Goal: Information Seeking & Learning: Find specific fact

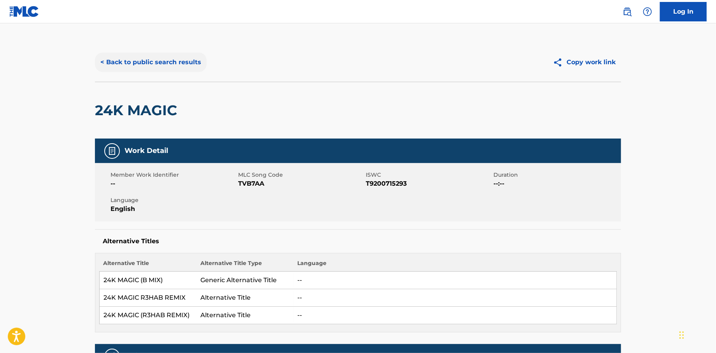
click at [142, 62] on button "< Back to public search results" at bounding box center [151, 62] width 112 height 19
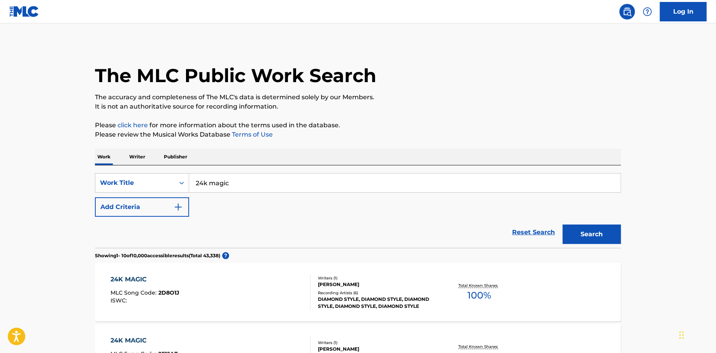
click at [258, 185] on input "24k magic" at bounding box center [405, 183] width 432 height 19
drag, startPoint x: 258, startPoint y: 185, endPoint x: 95, endPoint y: 181, distance: 163.2
click at [97, 183] on div "SearchWithCriteria1fa09efe-12f4-45d0-a38a-c6ea62dc7e8a Work Title 24k magic" at bounding box center [358, 182] width 526 height 19
type input "f"
type input "dancing in the street"
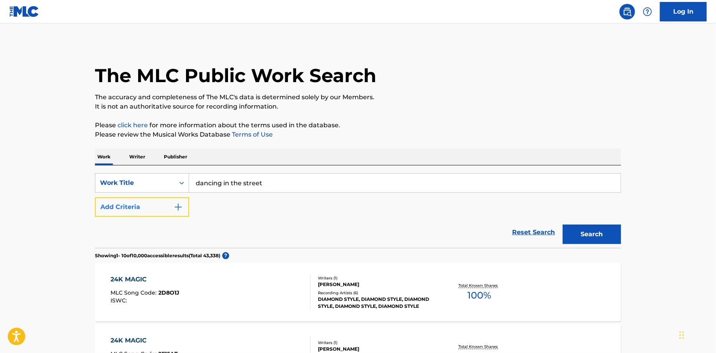
click at [167, 210] on button "Add Criteria" at bounding box center [142, 206] width 94 height 19
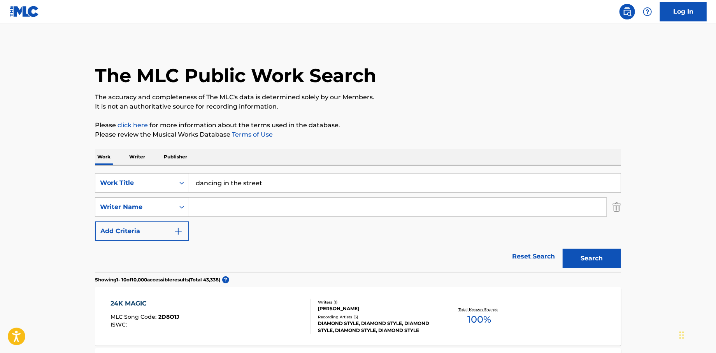
click at [237, 208] on input "Search Form" at bounding box center [397, 207] width 417 height 19
type input "gaye"
click at [563, 249] on button "Search" at bounding box center [592, 258] width 58 height 19
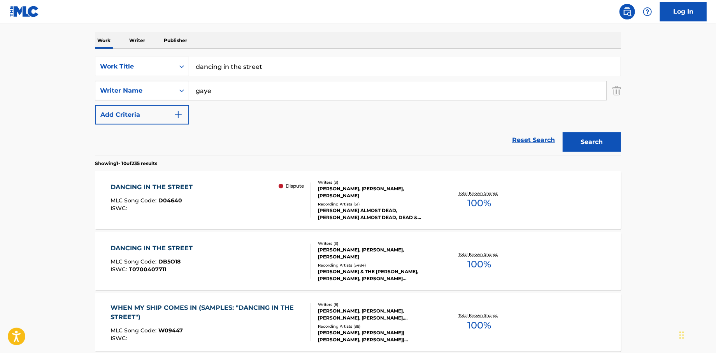
scroll to position [117, 0]
click at [165, 190] on div "DANCING IN THE STREET" at bounding box center [154, 186] width 86 height 9
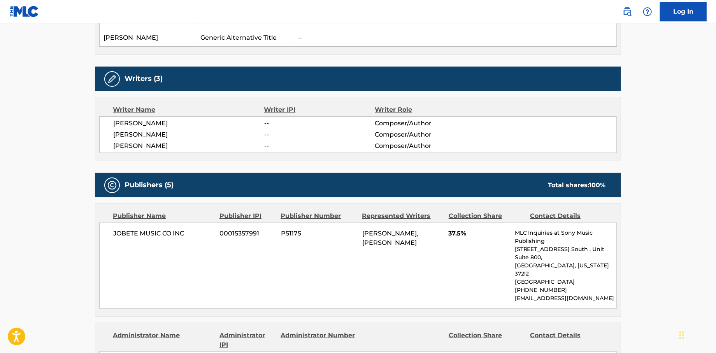
scroll to position [312, 0]
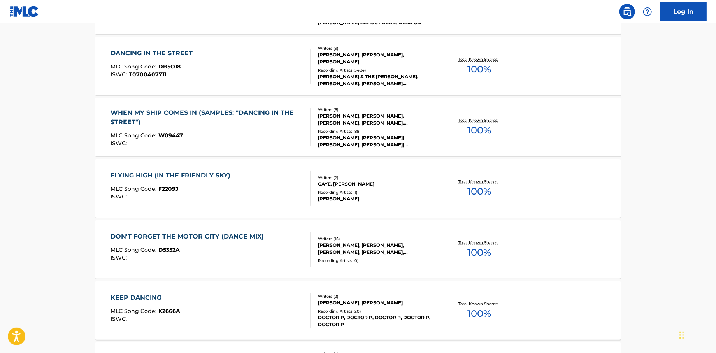
scroll to position [117, 0]
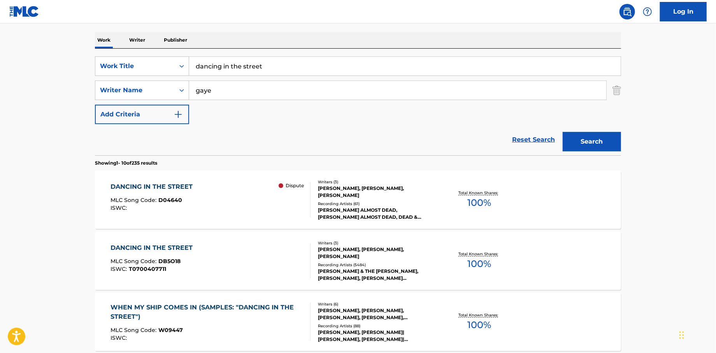
click at [168, 247] on div "DANCING IN THE STREET" at bounding box center [154, 247] width 86 height 9
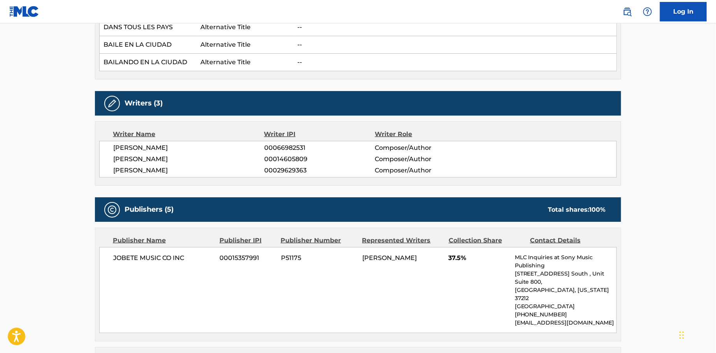
scroll to position [389, 0]
